Goal: Task Accomplishment & Management: Complete application form

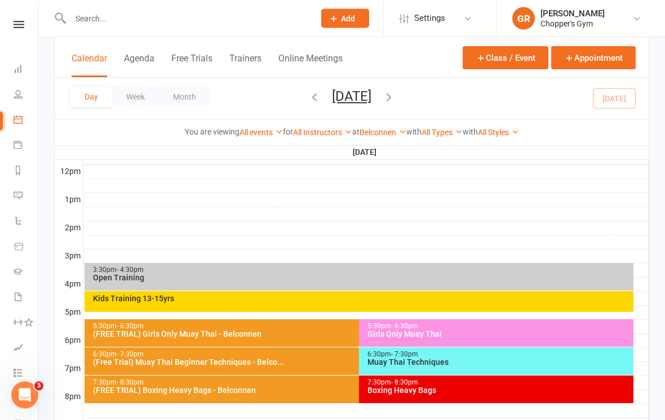
scroll to position [454, 0]
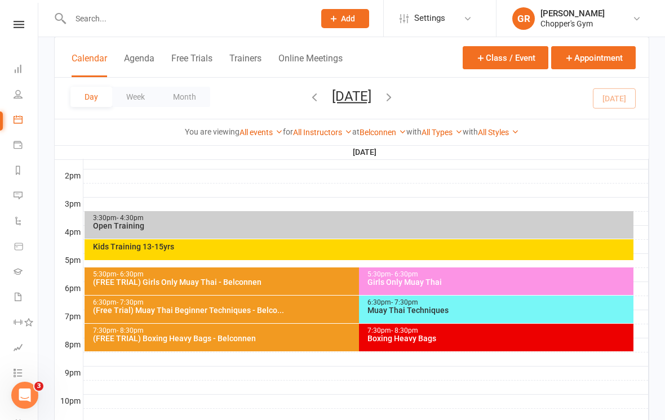
click at [305, 338] on div "(FREE TRIAL) Boxing Heavy Bags - Belconnen" at bounding box center [355, 339] width 527 height 8
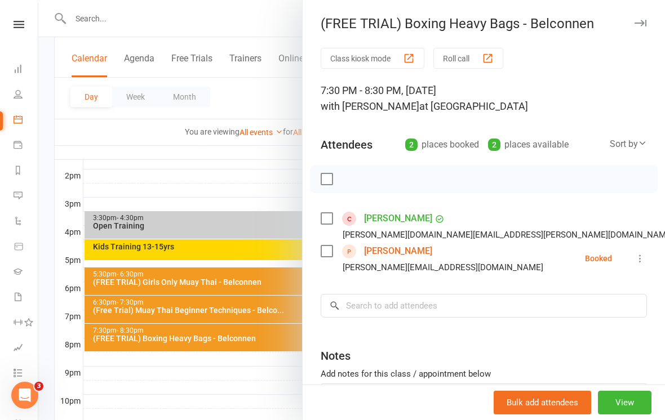
click at [396, 257] on link "[PERSON_NAME]" at bounding box center [398, 251] width 68 height 18
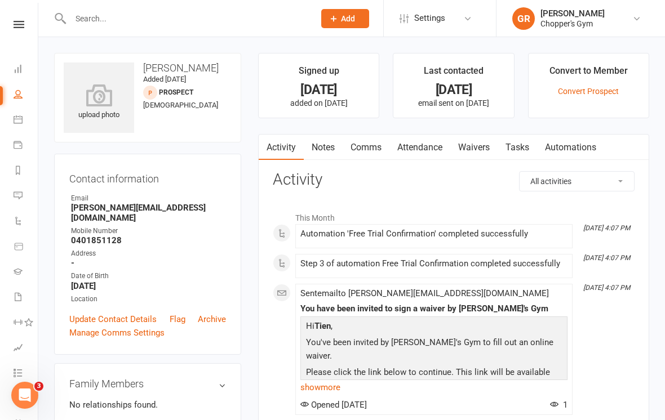
click at [478, 145] on link "Waivers" at bounding box center [473, 148] width 47 height 26
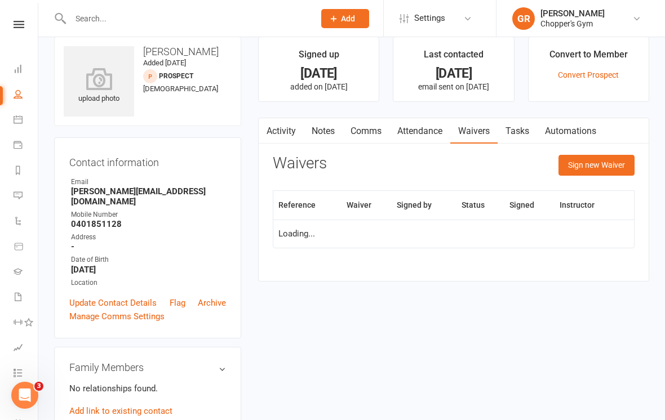
scroll to position [17, 0]
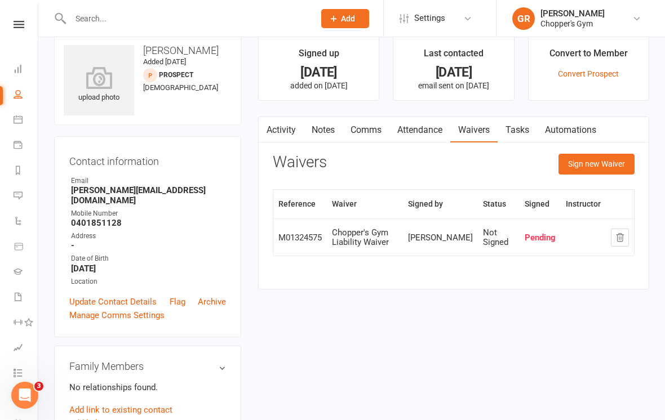
click at [592, 159] on button "Sign new Waiver" at bounding box center [596, 164] width 76 height 20
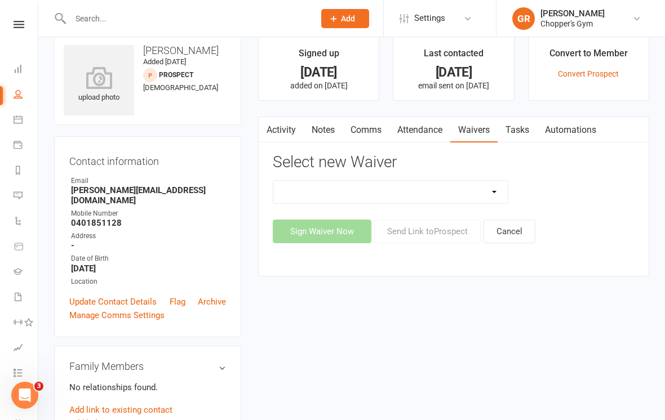
click at [470, 191] on select "12mth Up Front Membership Agreement Chopper's Gym Liability Waiver Chopper's Gy…" at bounding box center [390, 192] width 234 height 23
select select "13488"
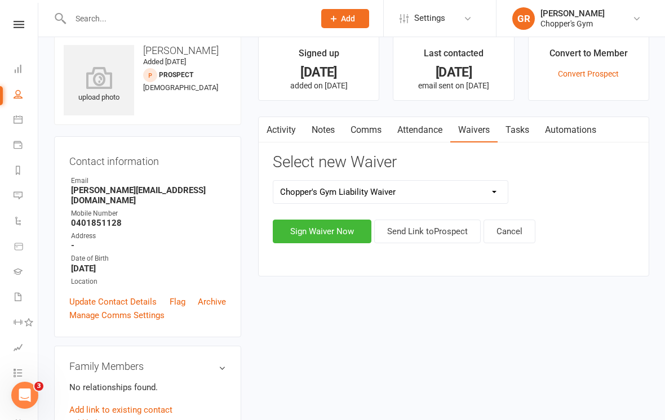
click at [337, 241] on button "Sign Waiver Now" at bounding box center [322, 232] width 99 height 24
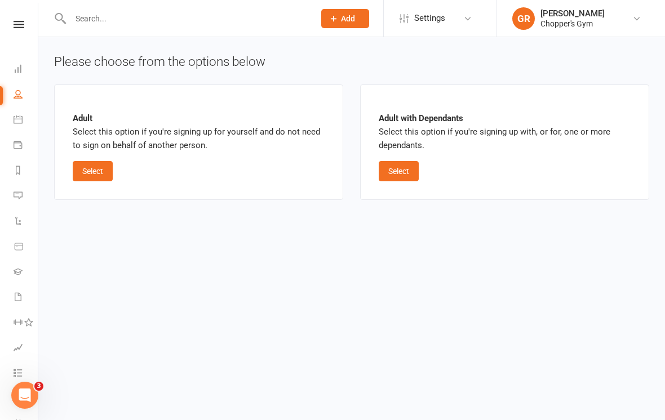
click at [102, 170] on button "Select" at bounding box center [93, 171] width 40 height 20
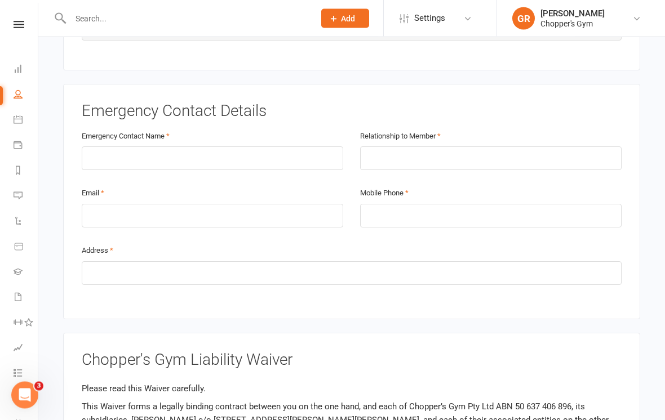
scroll to position [560, 0]
click at [264, 271] on input "text" at bounding box center [352, 273] width 540 height 24
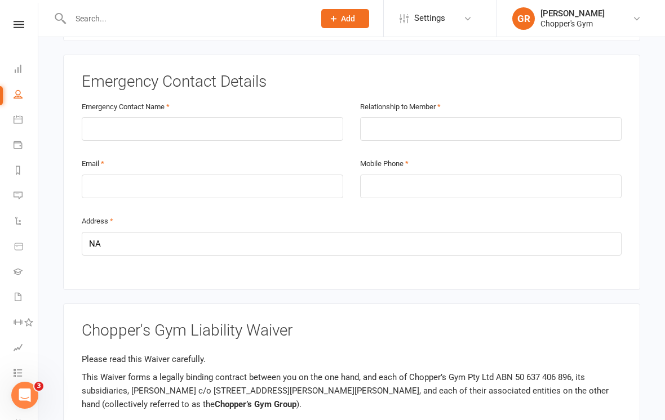
scroll to position [589, 0]
type input "NA"
click at [103, 122] on input "text" at bounding box center [212, 130] width 261 height 24
type input "[PERSON_NAME]"
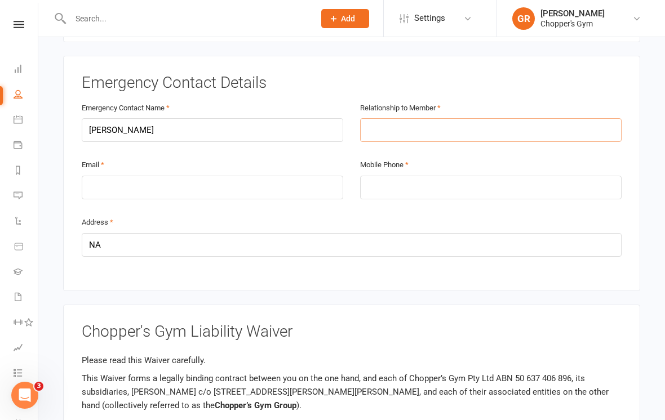
click at [392, 122] on input "text" at bounding box center [490, 130] width 261 height 24
type input "Partner"
click at [113, 177] on input "email" at bounding box center [212, 188] width 261 height 24
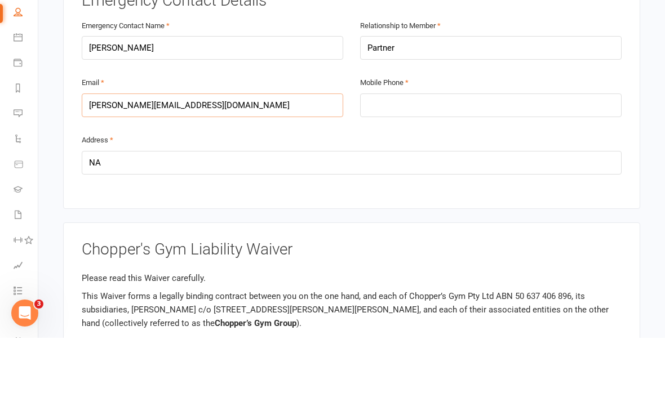
type input "[PERSON_NAME][EMAIL_ADDRESS][DOMAIN_NAME]"
click at [554, 176] on input "tel" at bounding box center [490, 188] width 261 height 24
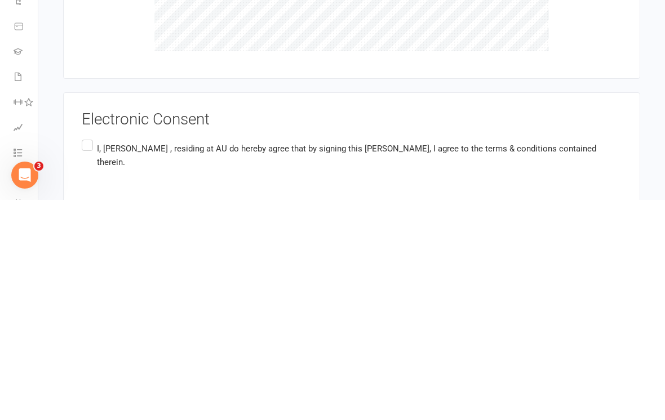
scroll to position [1026, 0]
type input "0401851128"
click at [89, 357] on label "I, [PERSON_NAME] , residing at AU do hereby agree that by signing this [PERSON_…" at bounding box center [352, 374] width 540 height 35
click at [89, 357] on input "I, [PERSON_NAME] , residing at AU do hereby agree that by signing this [PERSON_…" at bounding box center [85, 357] width 7 height 0
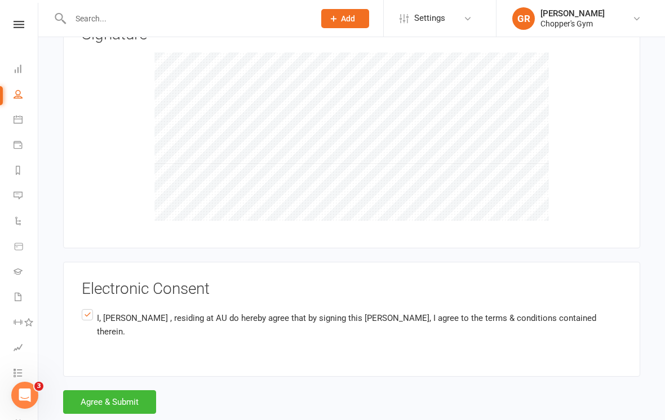
click at [104, 390] on button "Agree & Submit" at bounding box center [109, 402] width 93 height 24
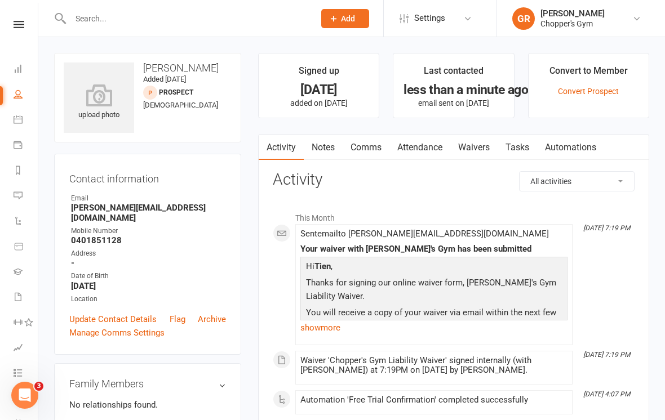
click at [484, 142] on link "Waivers" at bounding box center [473, 148] width 47 height 26
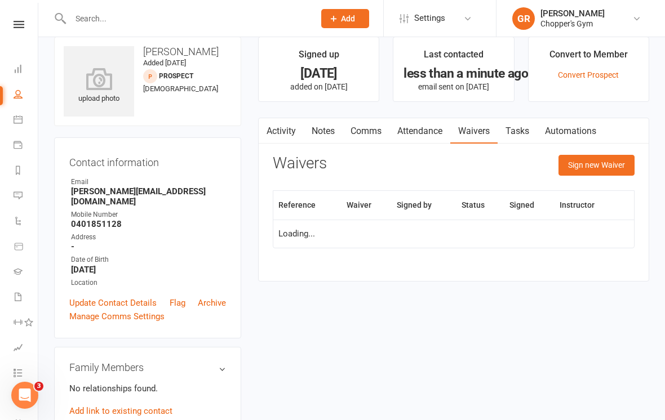
scroll to position [17, 0]
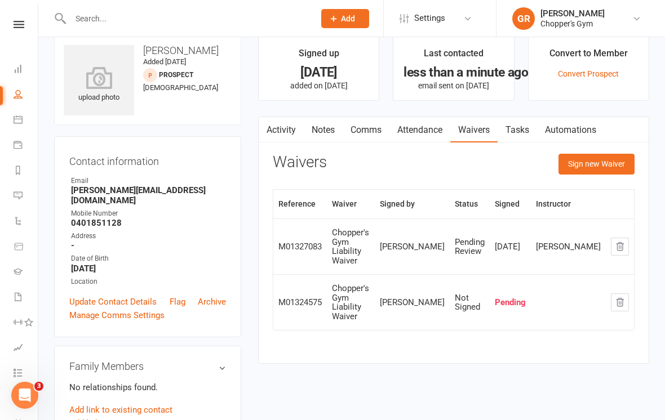
click at [618, 293] on button "button" at bounding box center [619, 302] width 18 height 18
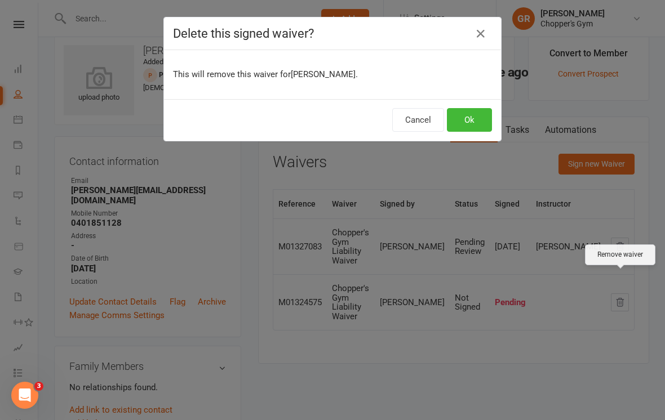
click at [482, 128] on button "Ok" at bounding box center [469, 120] width 45 height 24
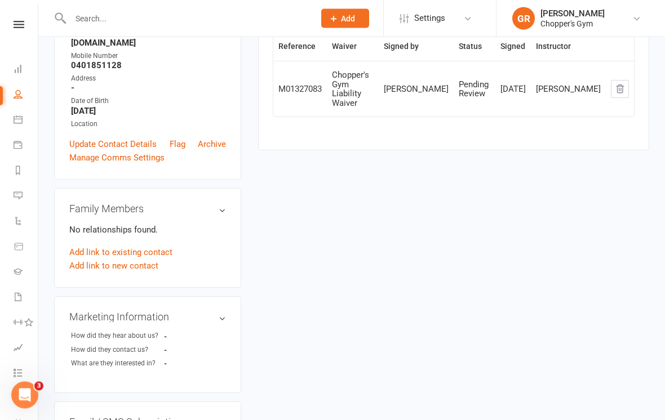
scroll to position [0, 0]
